Goal: Answer question/provide support

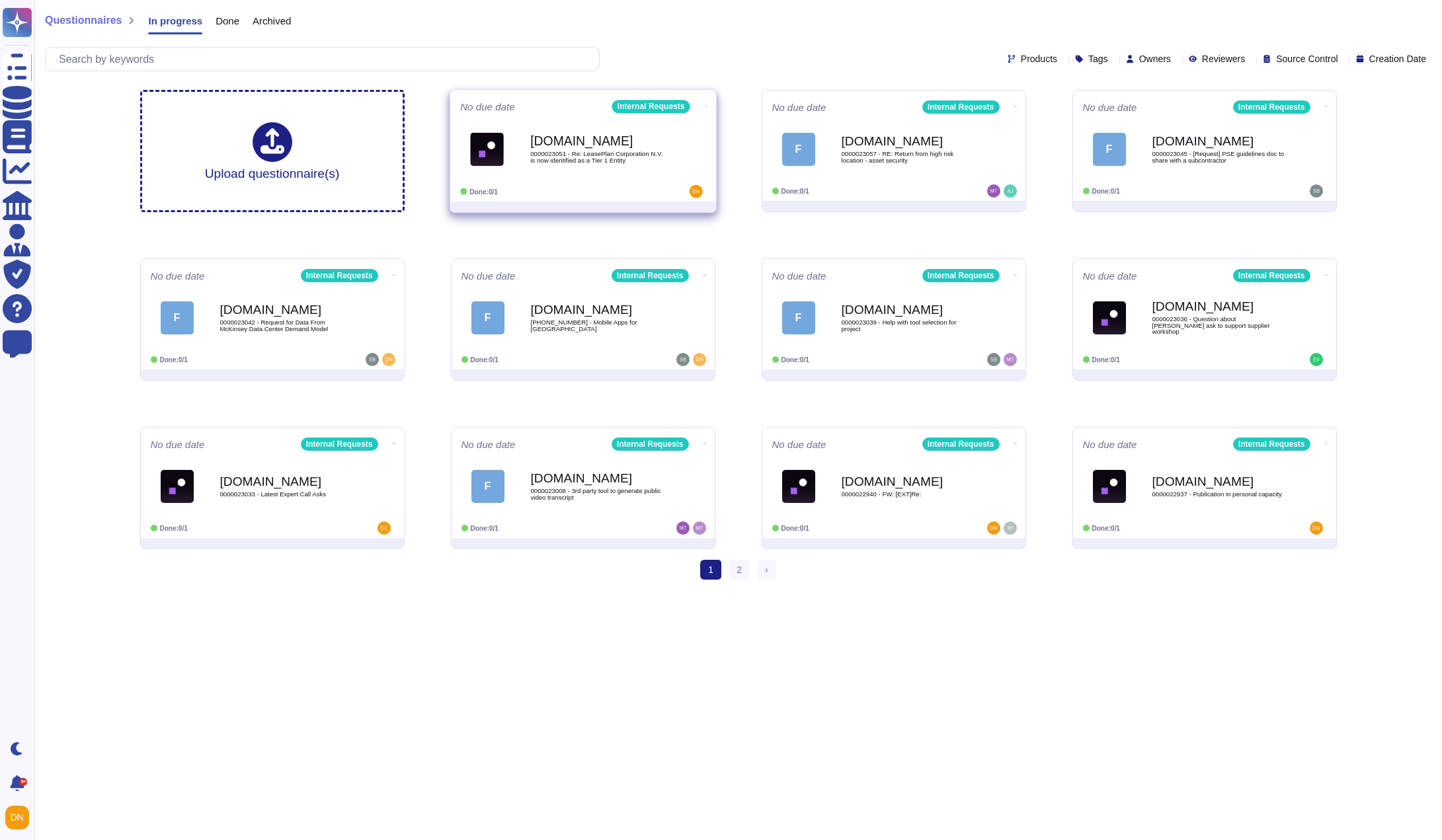
click at [499, 143] on img at bounding box center [486, 149] width 34 height 34
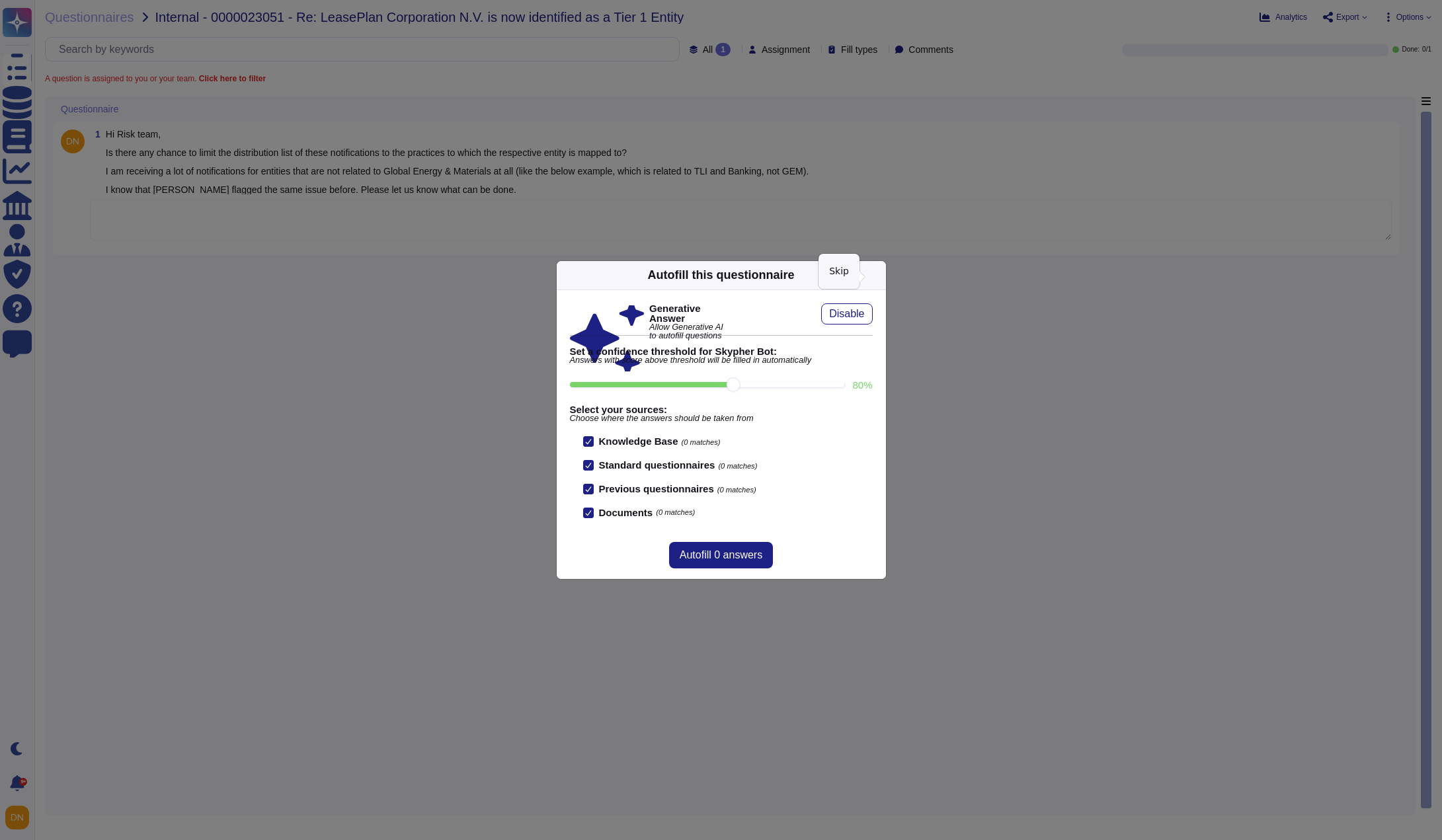
click at [878, 275] on icon at bounding box center [878, 275] width 0 height 0
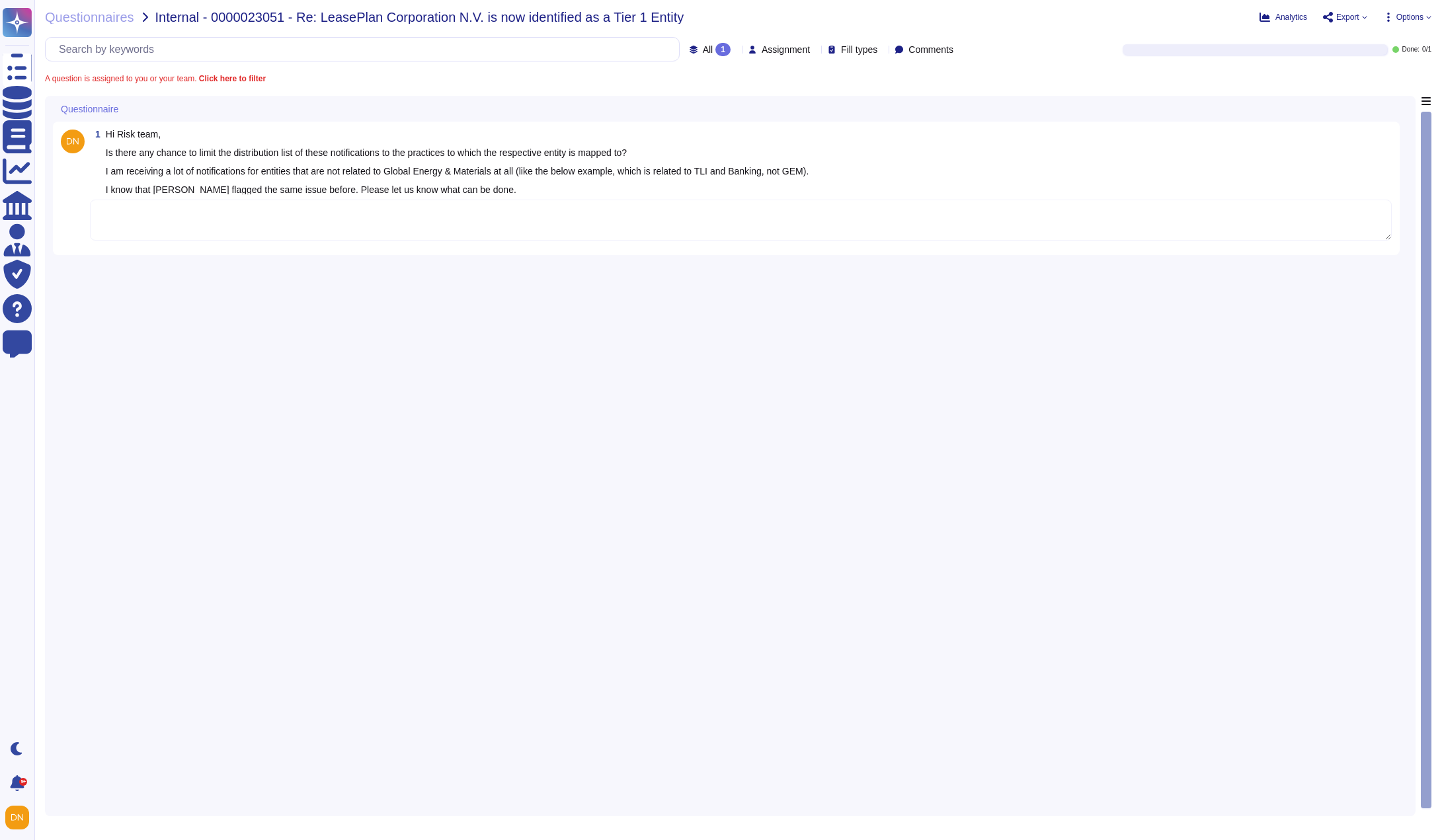
click at [490, 230] on textarea at bounding box center [741, 220] width 1302 height 41
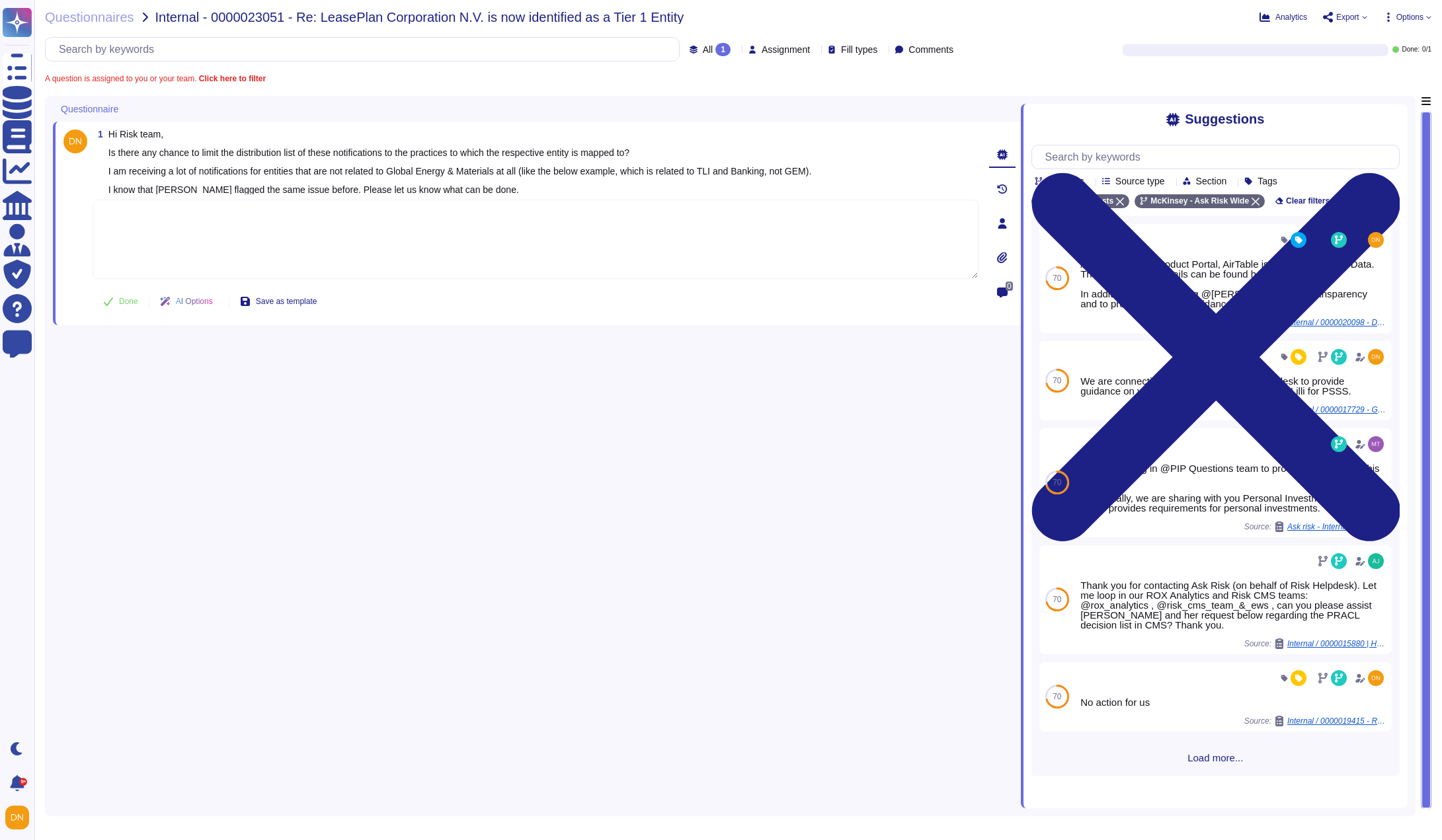
paste textarea "Thank you for reaching out to the Ask Risk team via the Risk Helpdesk and for b…"
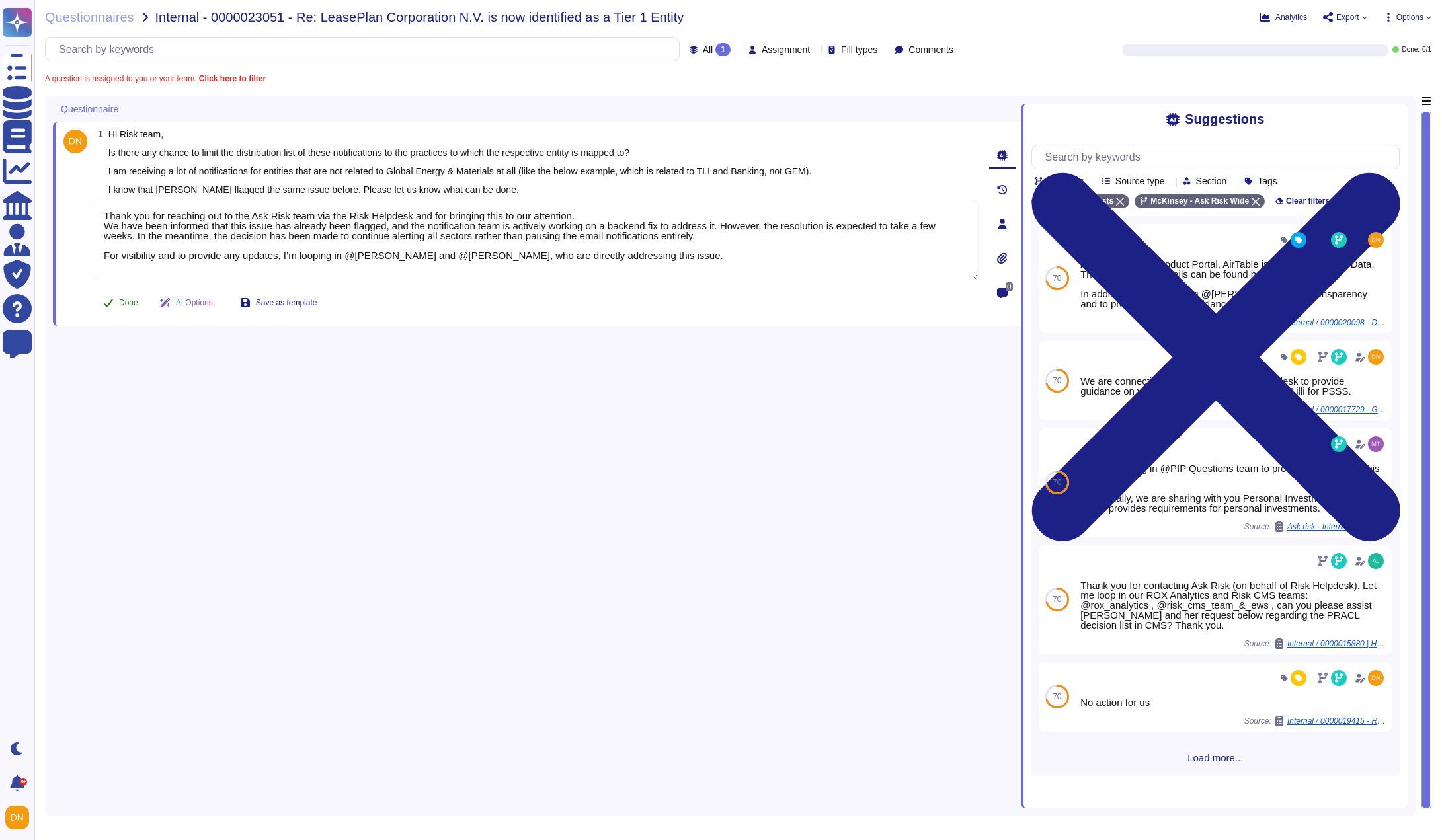
type textarea "Thank you for reaching out to the Ask Risk team via the Risk Helpdesk and for b…"
click at [121, 299] on span "Done" at bounding box center [128, 303] width 19 height 8
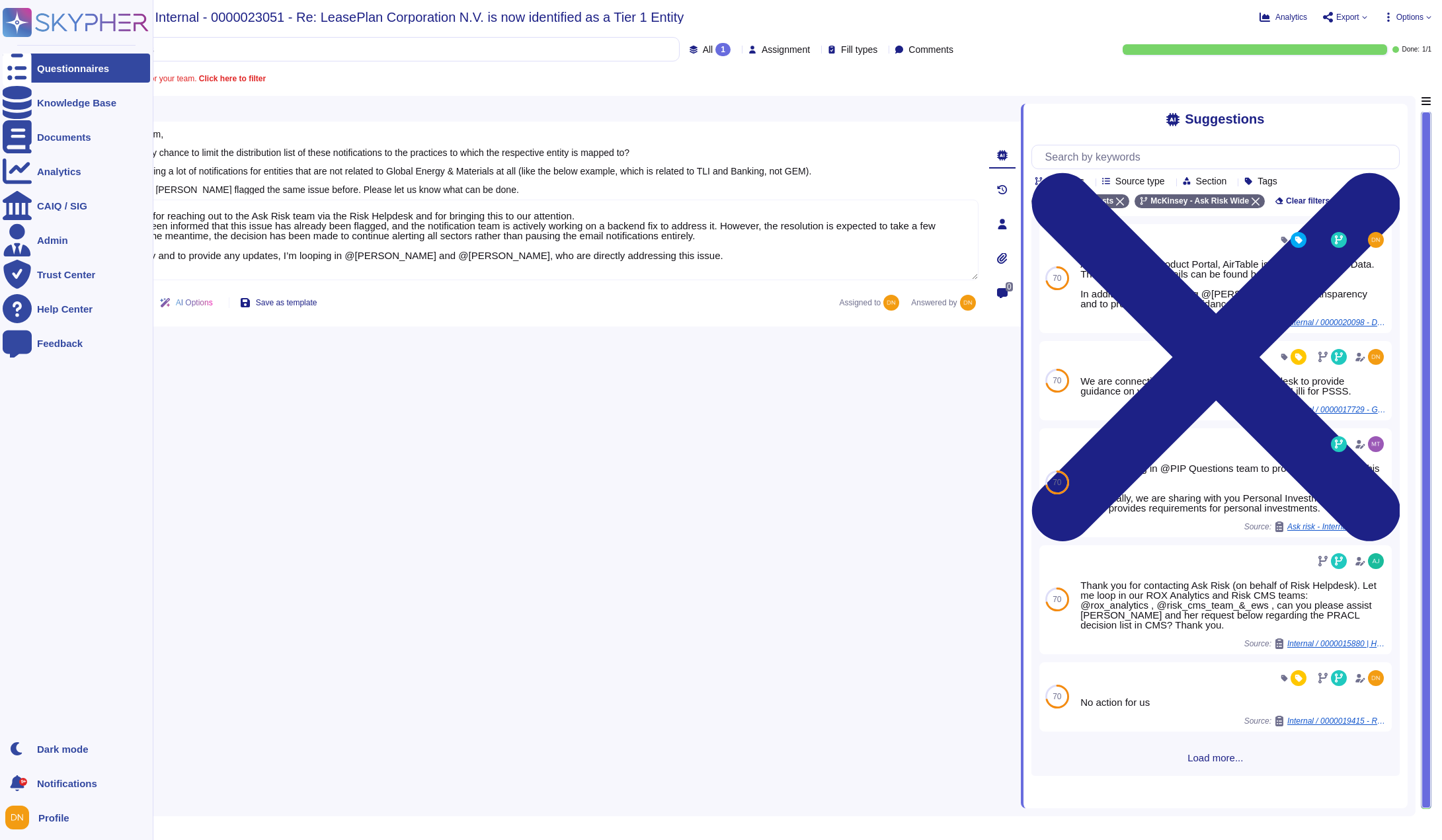
click at [17, 67] on icon at bounding box center [17, 68] width 29 height 39
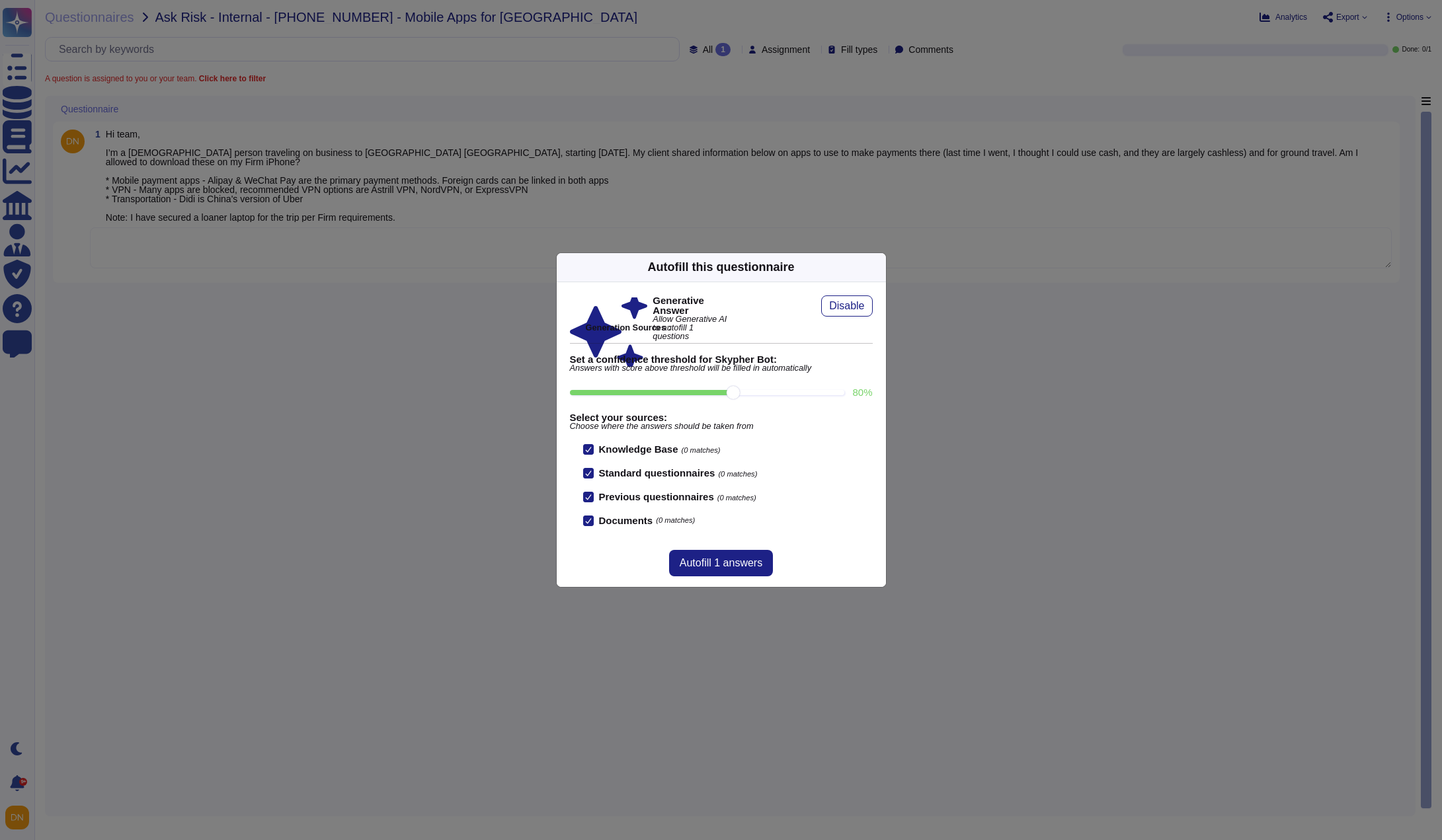
click at [878, 267] on icon at bounding box center [878, 267] width 0 height 0
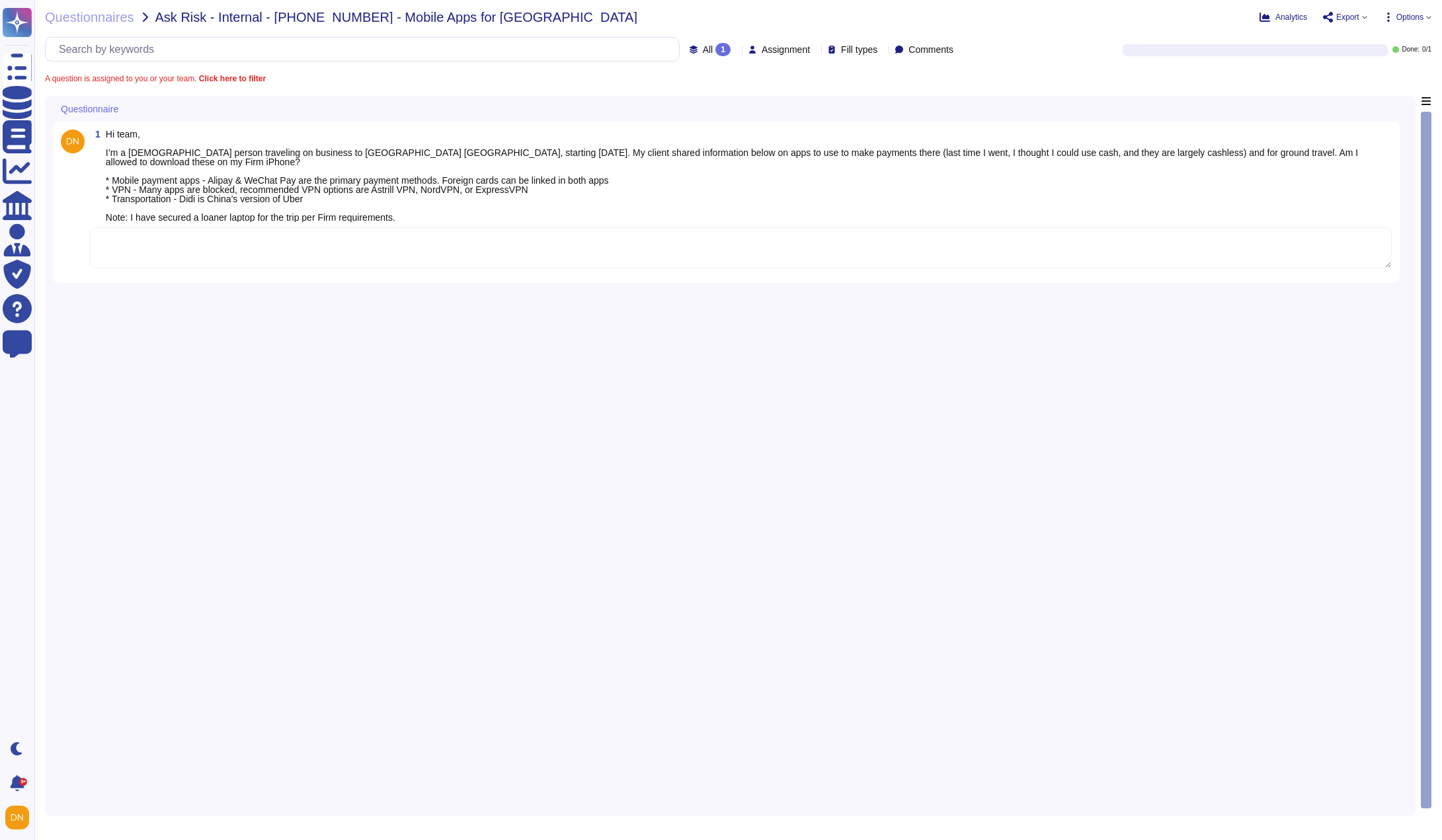
click at [652, 246] on textarea at bounding box center [741, 248] width 1302 height 41
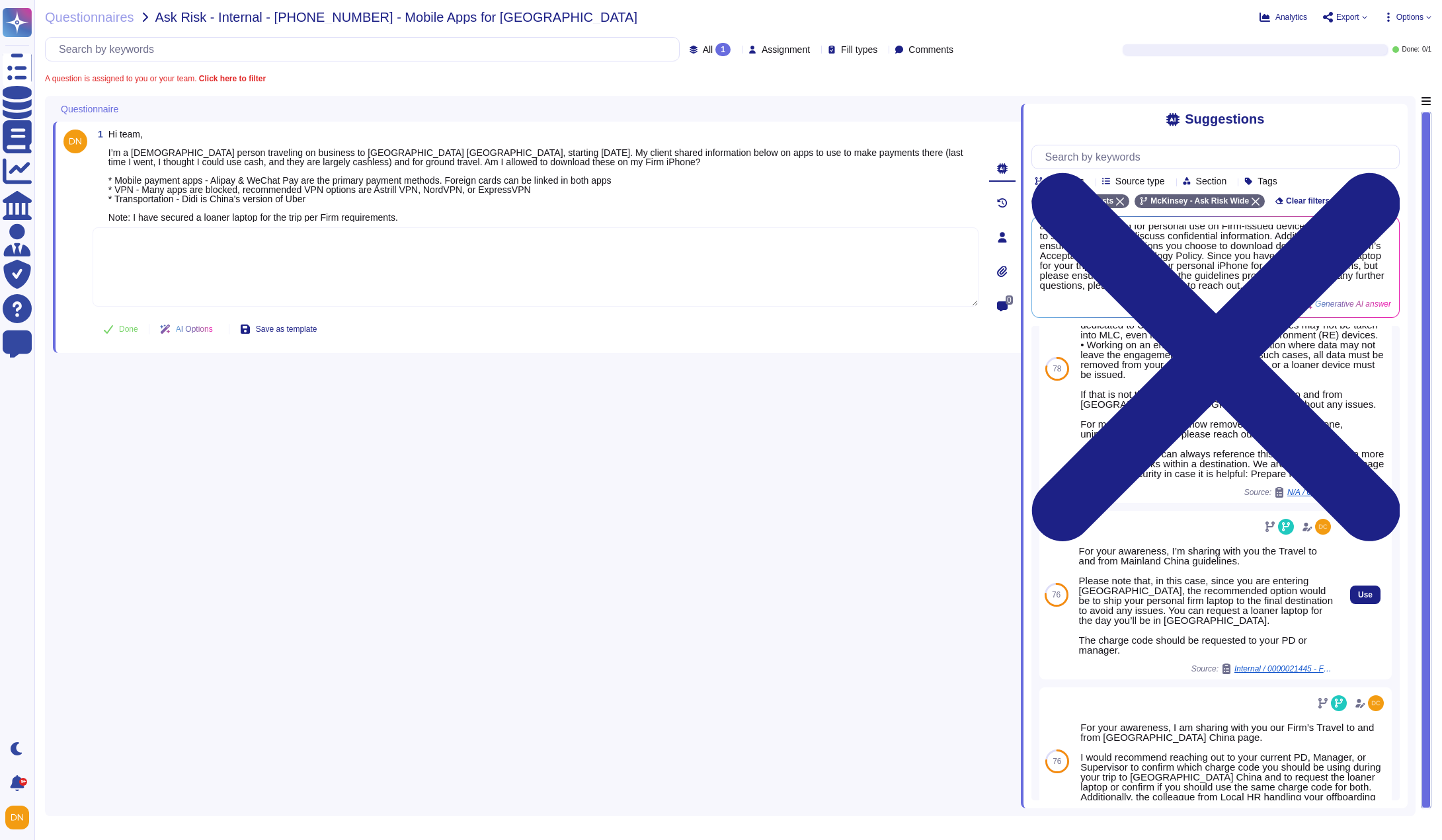
scroll to position [565, 0]
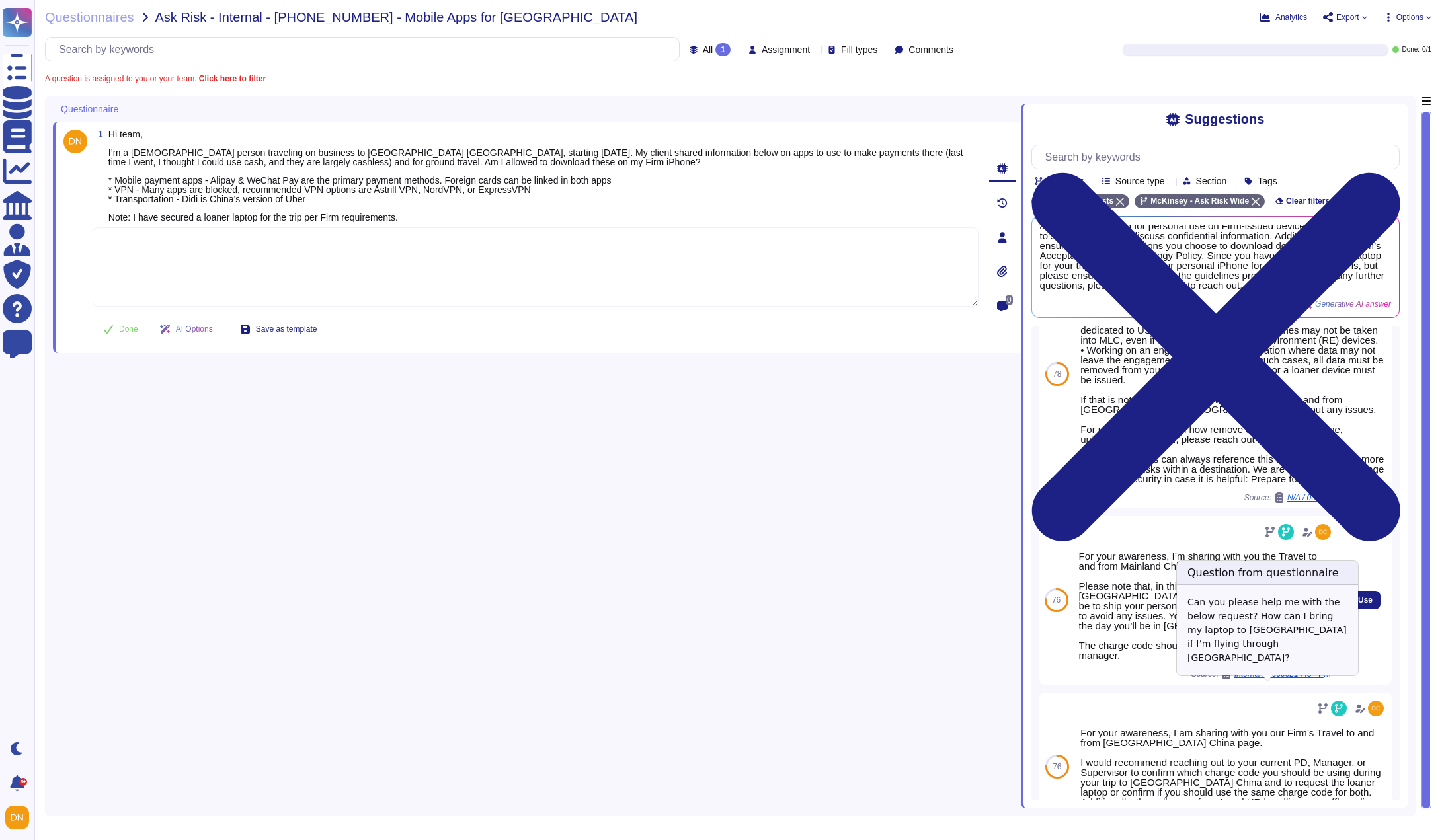
click at [1288, 678] on span "Internal / 0000021445 - Fwd: INC8373428 - RE: Check-in: actions required before…" at bounding box center [1284, 675] width 99 height 8
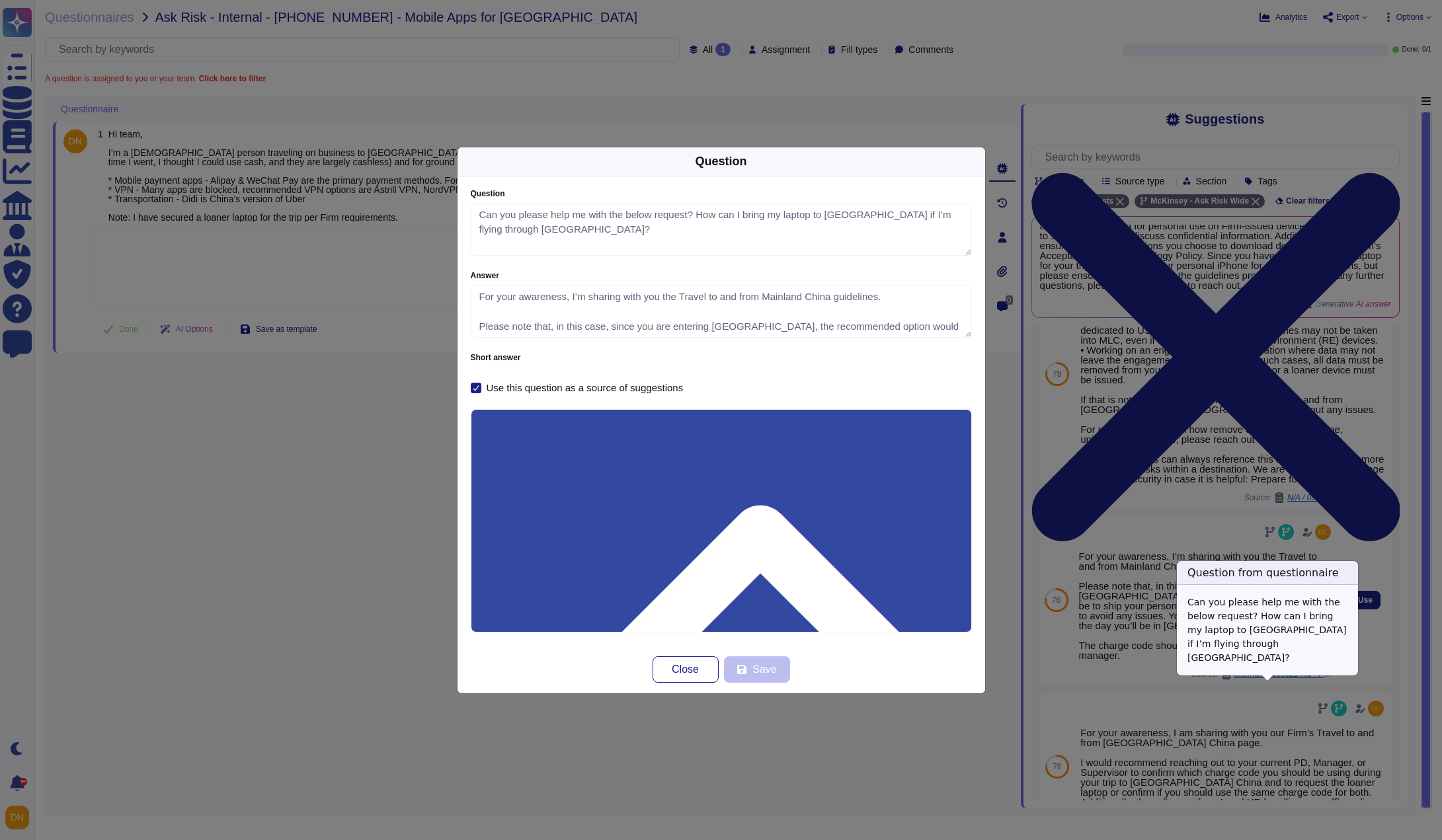
type textarea "Can you please help me with the below request? How can I bring my laptop to Sin…"
type textarea "For your awareness, I’m sharing with you the Travel to and from Mainland China …"
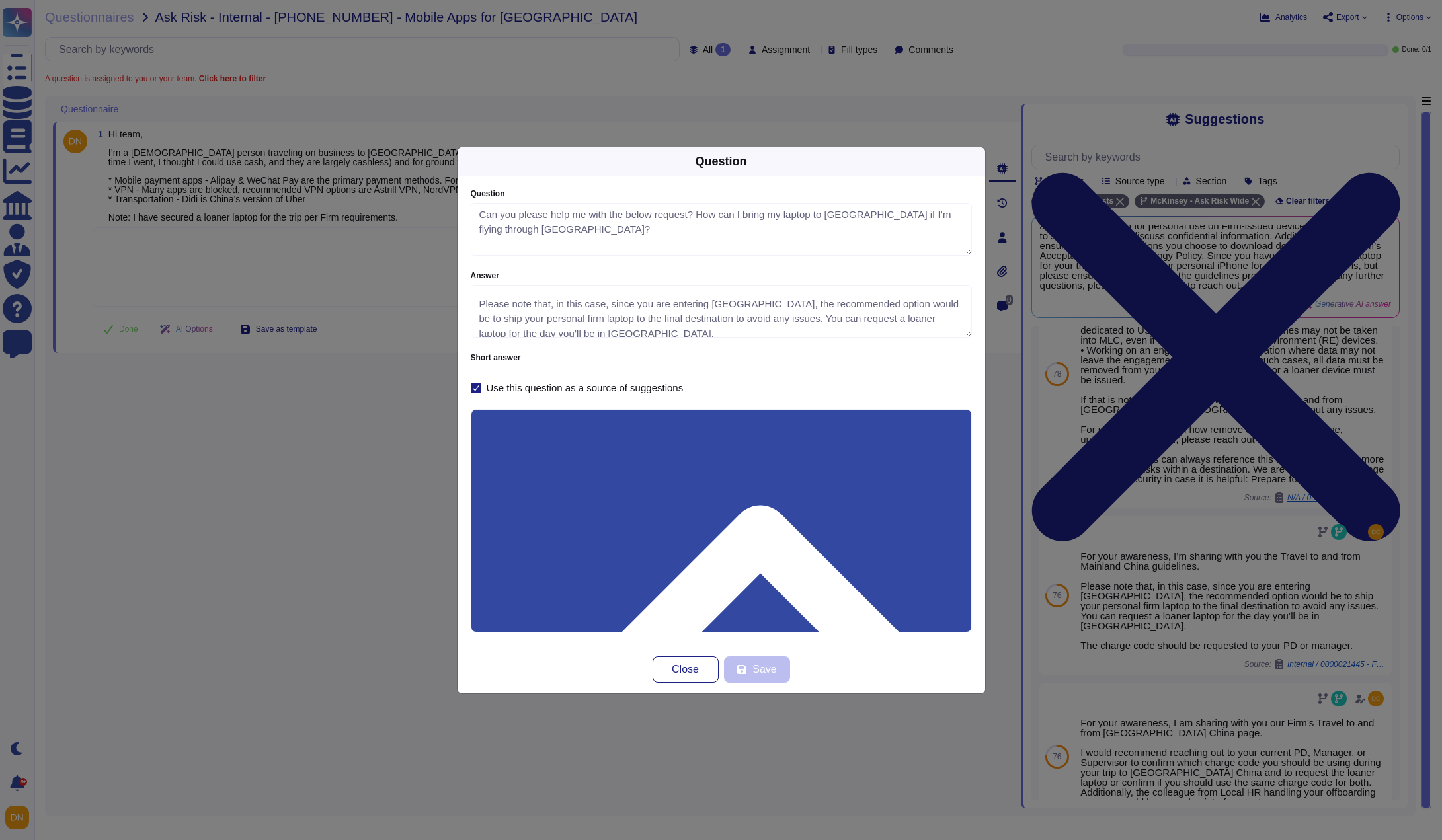
scroll to position [0, 0]
click at [966, 337] on textarea "For your awareness, I’m sharing with you the Travel to and from Mainland China …" at bounding box center [721, 311] width 501 height 53
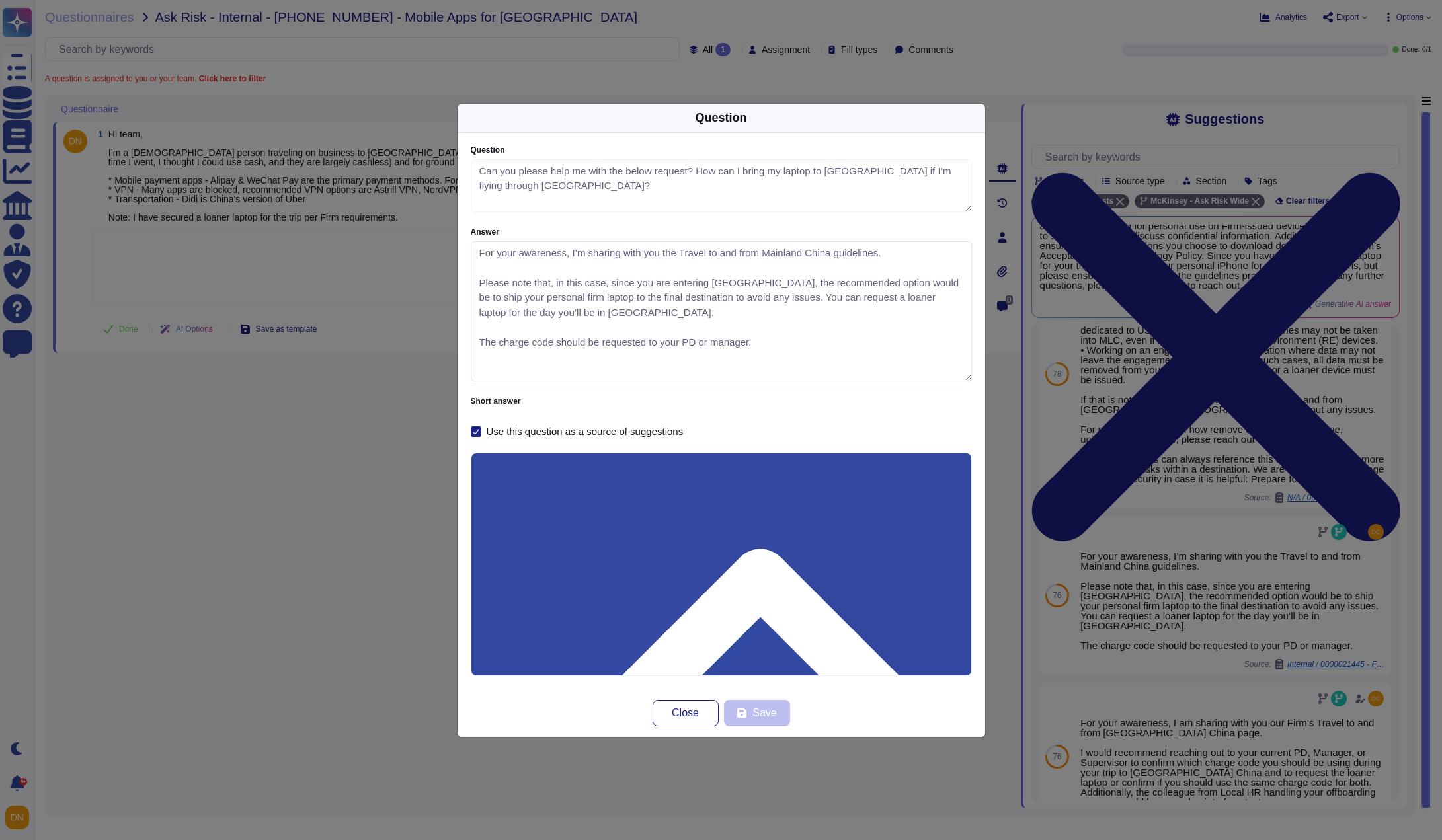
drag, startPoint x: 964, startPoint y: 334, endPoint x: 961, endPoint y: 421, distance: 87.1
click at [961, 421] on div "Question Can you please help me with the below request? How can I bring my lapt…" at bounding box center [721, 292] width 501 height 291
drag, startPoint x: 545, startPoint y: 524, endPoint x: 448, endPoint y: 524, distance: 97.0
click at [448, 524] on div "Question Question Can you please help me with the below request? How can I brin…" at bounding box center [721, 420] width 1442 height 840
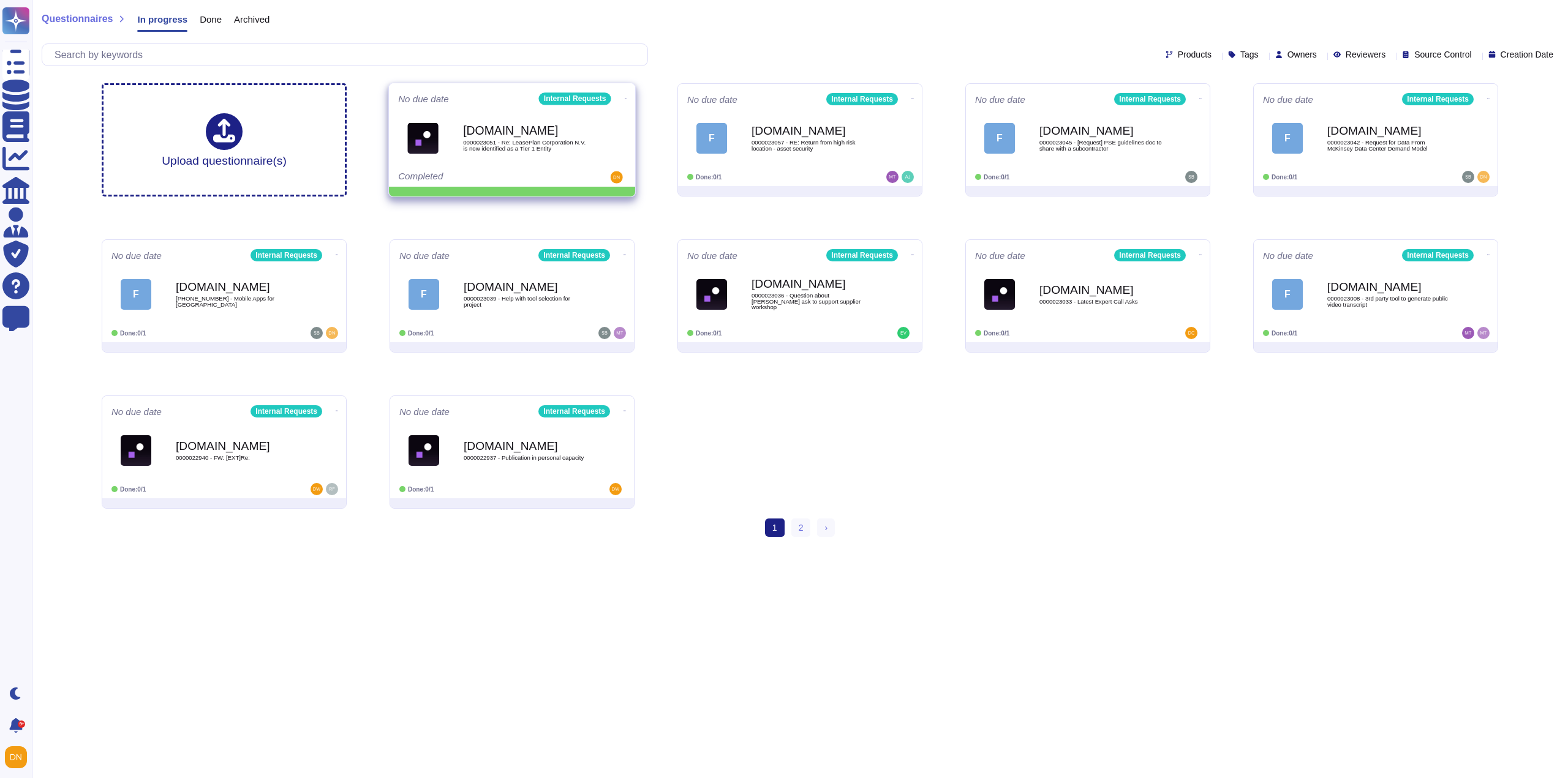
click at [624, 97] on icon at bounding box center [626, 98] width 2 height 3
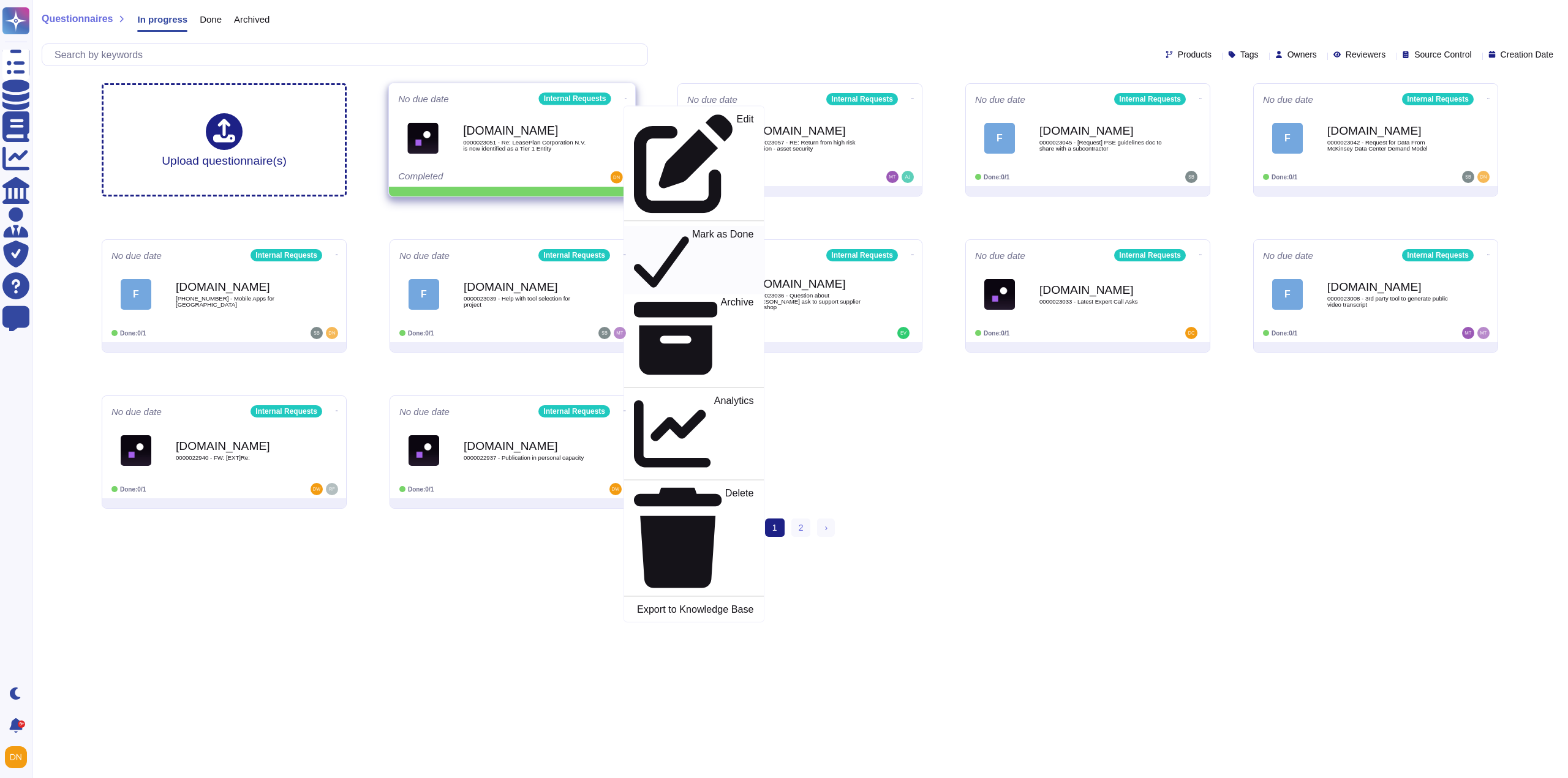
click at [692, 229] on p "Mark as Done" at bounding box center [723, 260] width 62 height 62
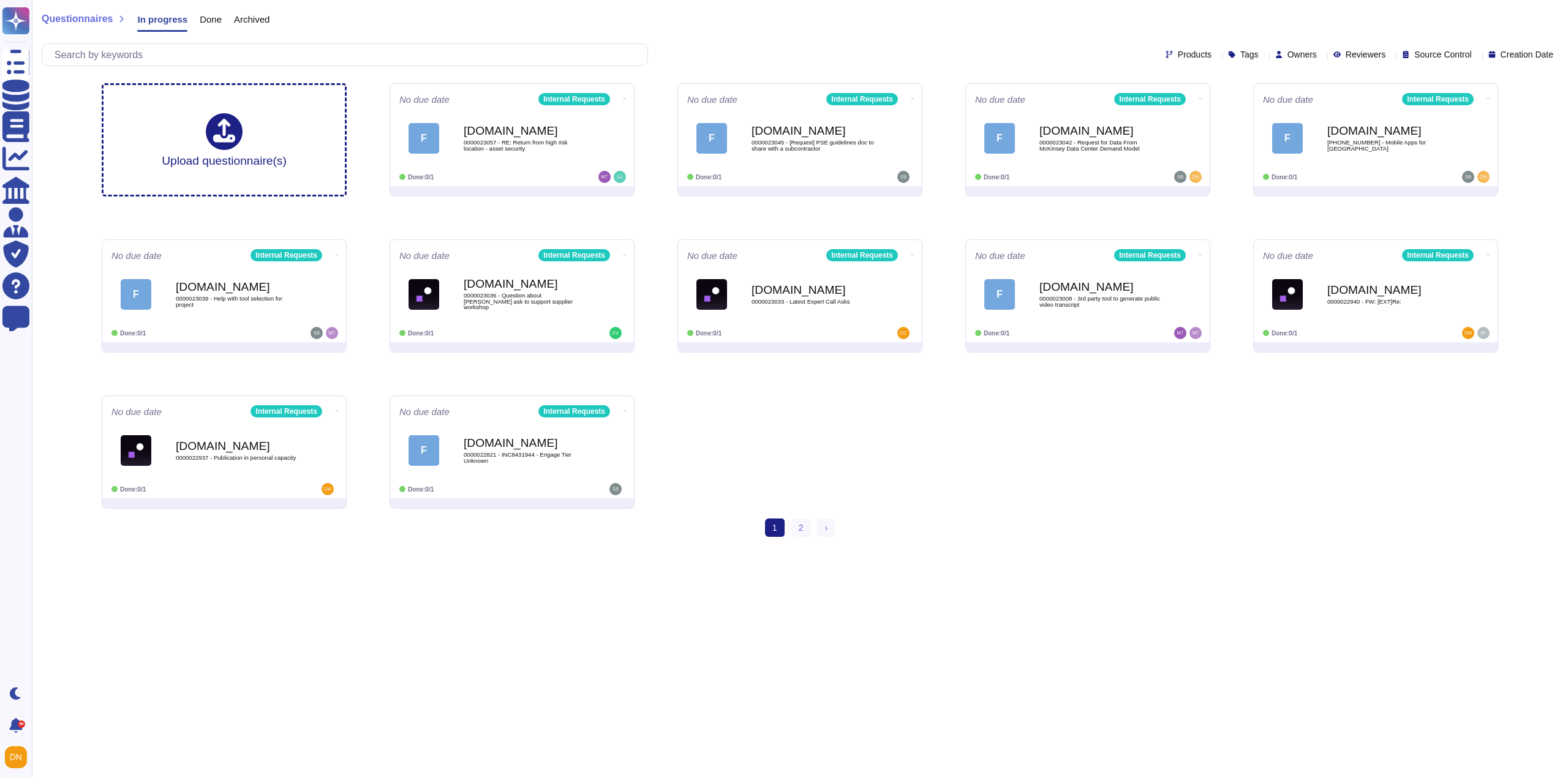
click at [208, 22] on span "Done" at bounding box center [211, 19] width 22 height 9
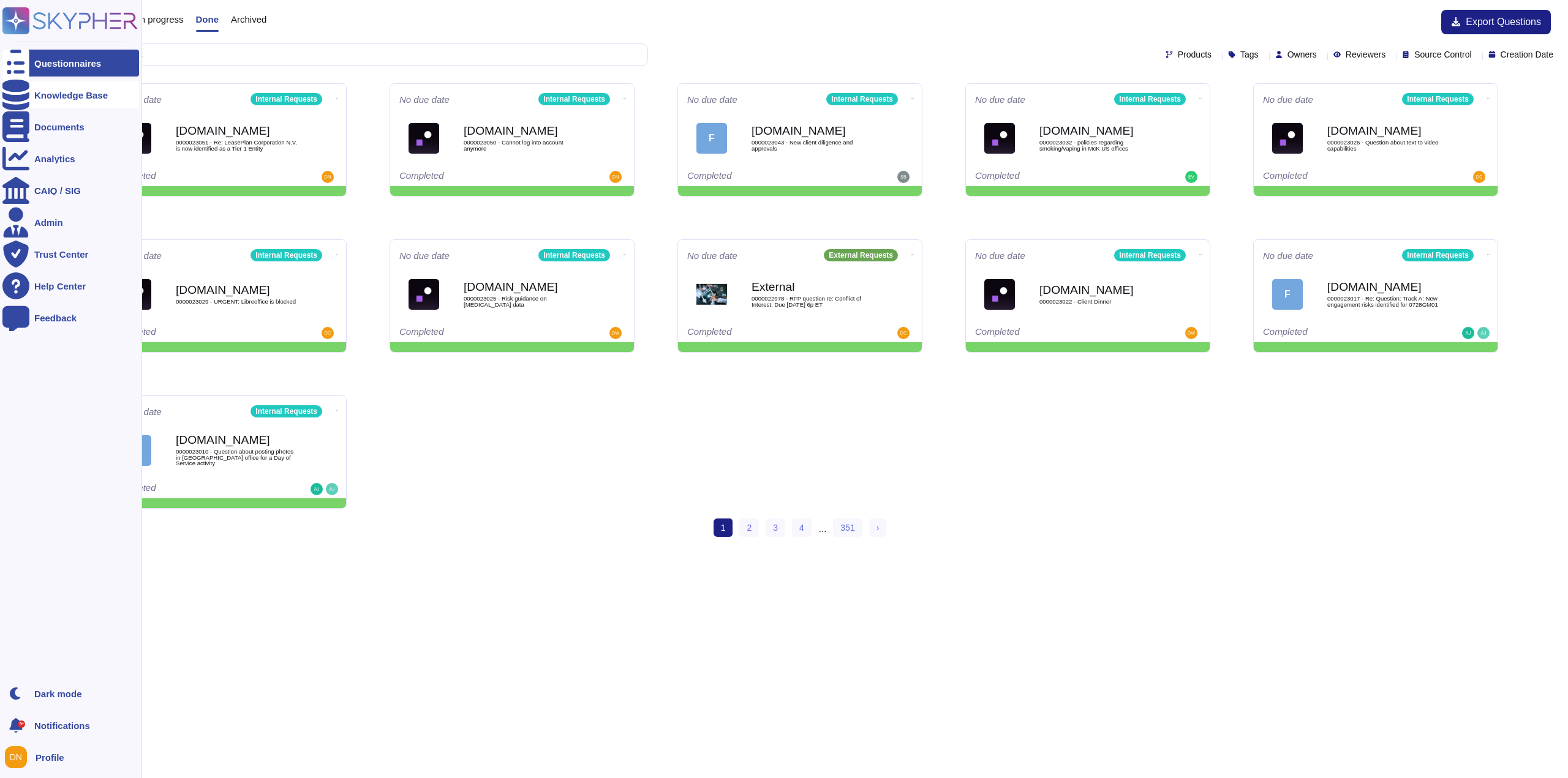
click at [19, 93] on icon at bounding box center [16, 95] width 27 height 31
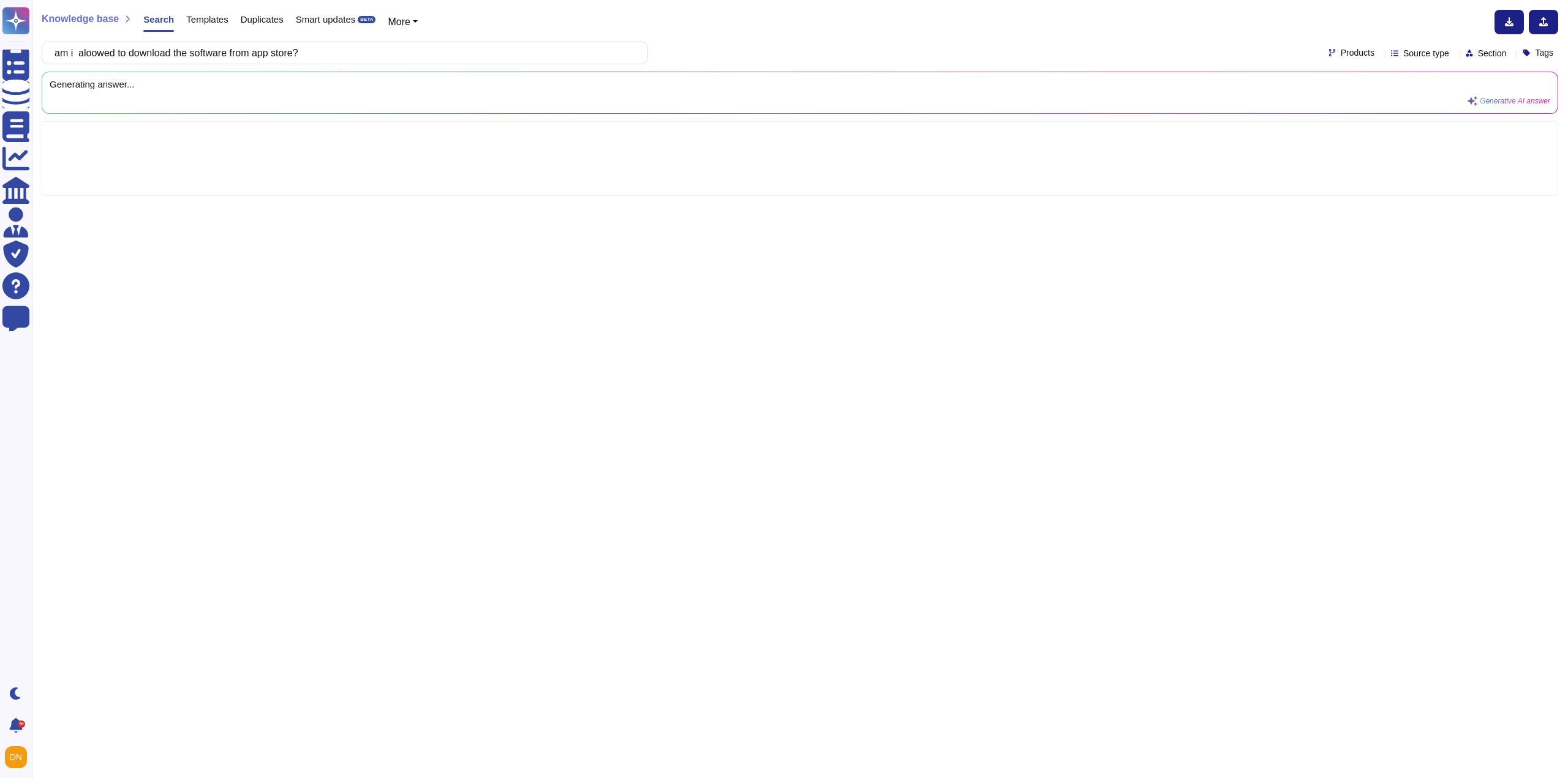
click at [342, 48] on input "am i aloowed to download the software from app store?" at bounding box center [341, 53] width 587 height 22
type input "am i allowed to download the software from app store?"
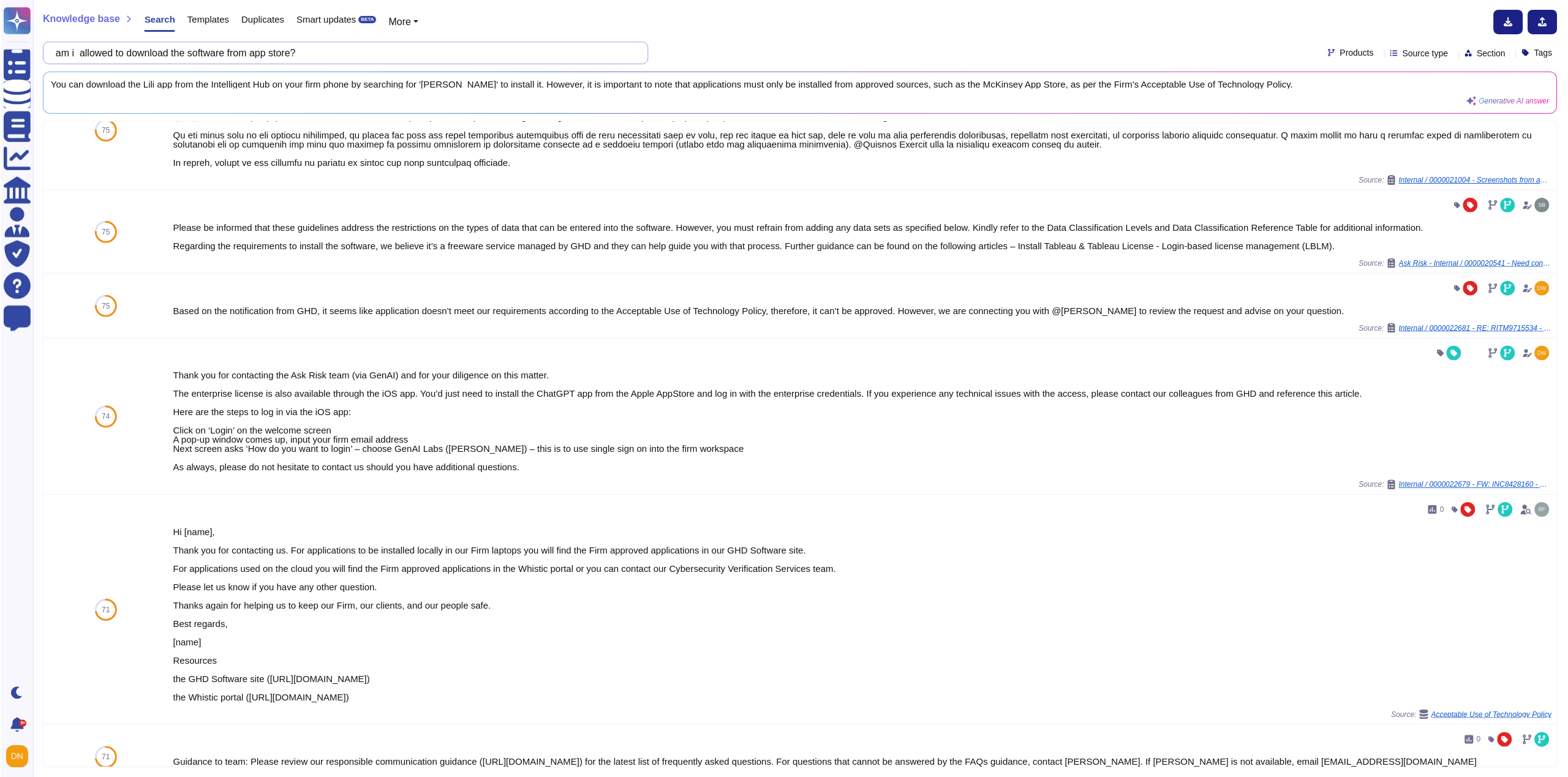
scroll to position [367, 0]
